Goal: Information Seeking & Learning: Learn about a topic

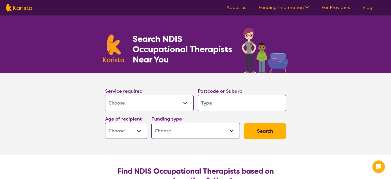
select select "[MEDICAL_DATA]"
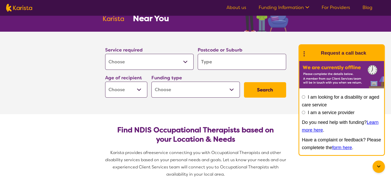
click at [208, 63] on input "search" at bounding box center [242, 62] width 89 height 16
type input "K"
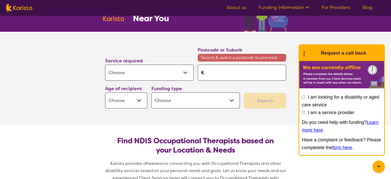
type input "Ky"
type input "Kya"
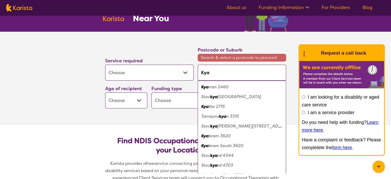
type input "Kyab"
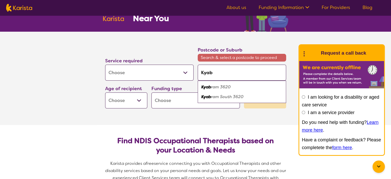
click at [214, 86] on em "ram 3620" at bounding box center [221, 86] width 20 height 5
type input "3620"
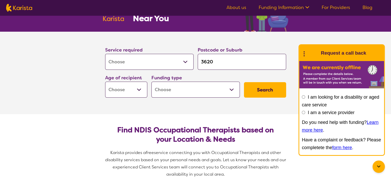
click at [136, 91] on select "Early Childhood - 0 to 9 Child - 10 to 11 Adolescent - 12 to 17 Adult - 18 to 6…" at bounding box center [126, 90] width 42 height 16
select select "AD"
click at [105, 82] on select "Early Childhood - 0 to 9 Child - 10 to 11 Adolescent - 12 to 17 Adult - 18 to 6…" at bounding box center [126, 90] width 42 height 16
select select "AD"
click at [170, 90] on select "Home Care Package (HCP) National Disability Insurance Scheme (NDIS) I don't know" at bounding box center [196, 90] width 89 height 16
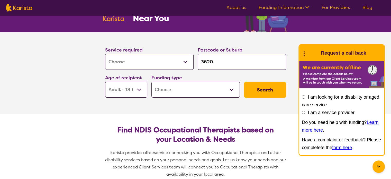
select select "NDIS"
click at [152, 82] on select "Home Care Package (HCP) National Disability Insurance Scheme (NDIS) I don't know" at bounding box center [196, 90] width 89 height 16
select select "NDIS"
click at [255, 89] on button "Search" at bounding box center [265, 89] width 42 height 15
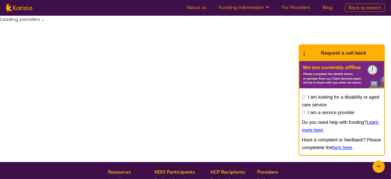
select select "by_score"
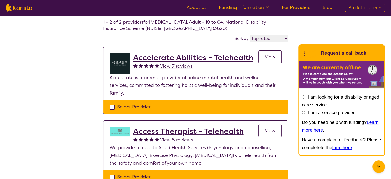
scroll to position [24, 0]
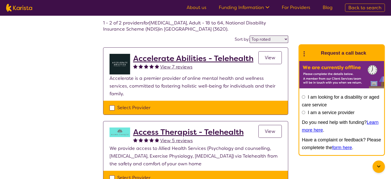
click at [204, 58] on h2 "Accelerate Abilities - Telehealth" at bounding box center [193, 58] width 120 height 9
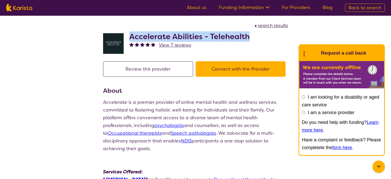
drag, startPoint x: 250, startPoint y: 35, endPoint x: 133, endPoint y: 37, distance: 117.3
click at [133, 37] on div "Accelerate Abilities - Telehealth View 7 reviews" at bounding box center [195, 42] width 185 height 26
copy h2 "ccelerate Abilities - Telehealth"
